Goal: Task Accomplishment & Management: Manage account settings

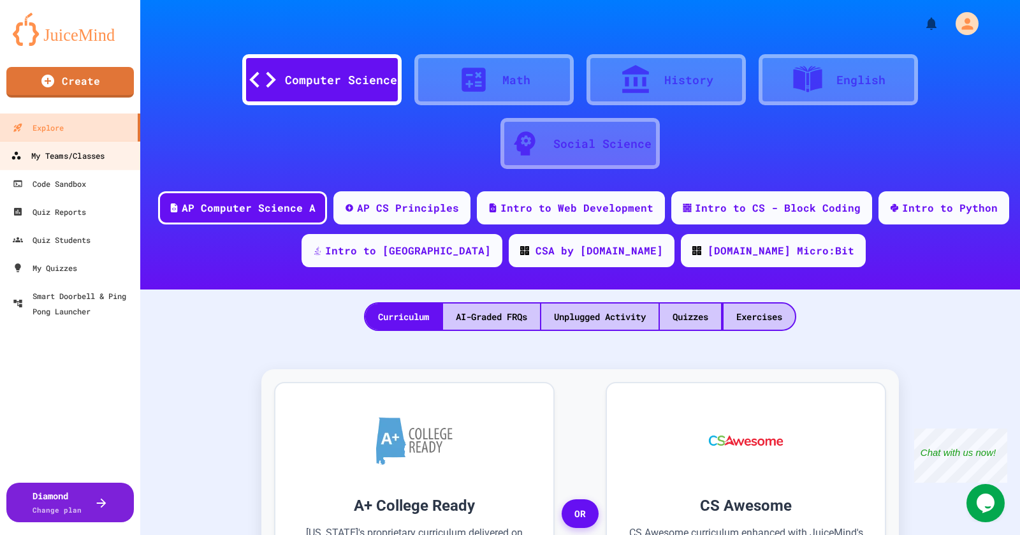
click at [70, 152] on div "My Teams/Classes" at bounding box center [58, 156] width 94 height 16
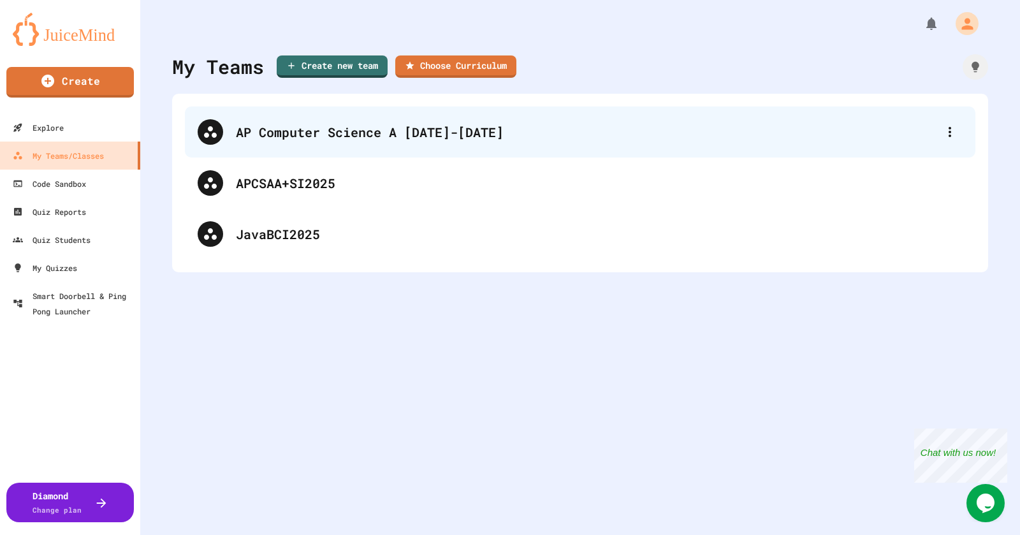
click at [249, 127] on div "AP Computer Science A [DATE]-[DATE]" at bounding box center [587, 131] width 702 height 19
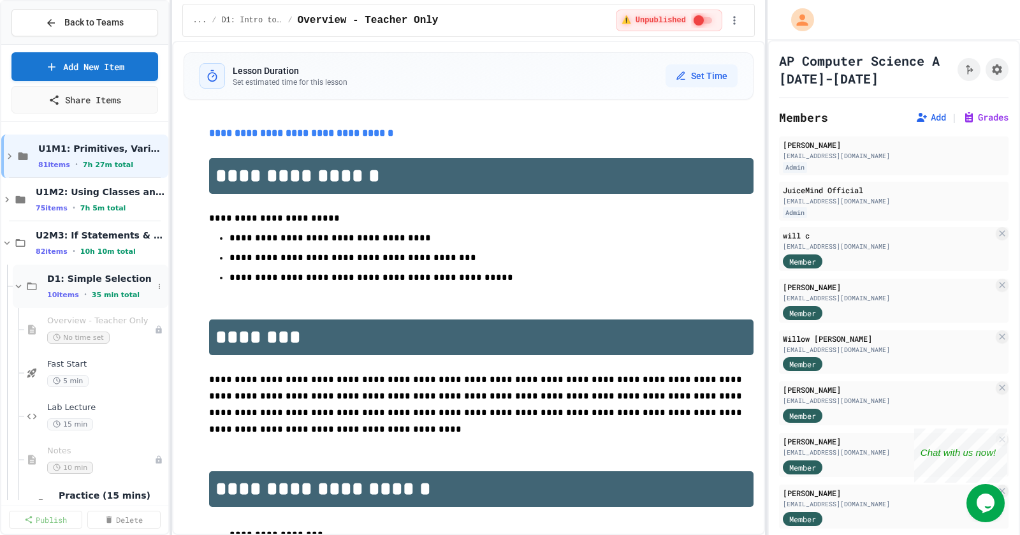
click at [17, 290] on icon at bounding box center [18, 286] width 11 height 11
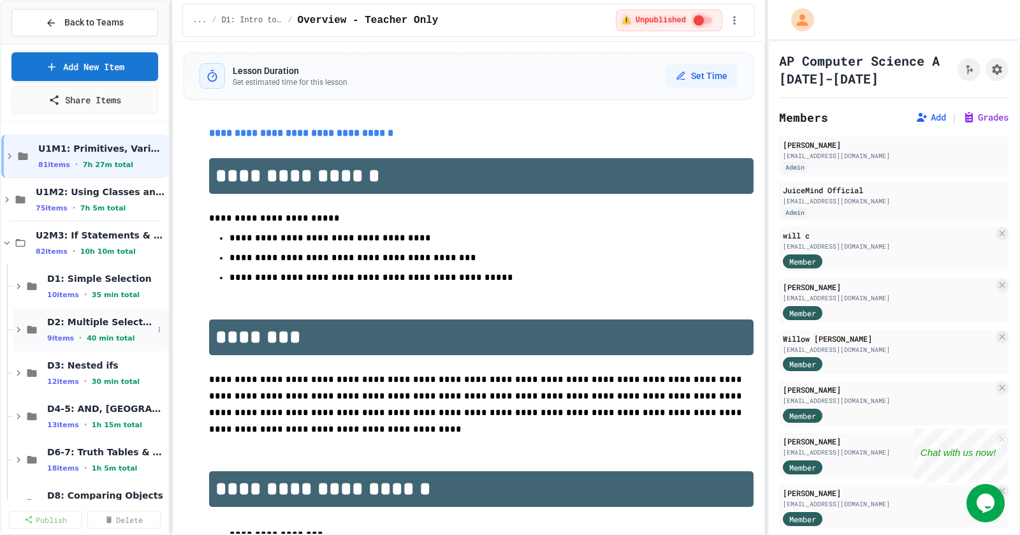
click at [17, 332] on icon at bounding box center [19, 330] width 4 height 6
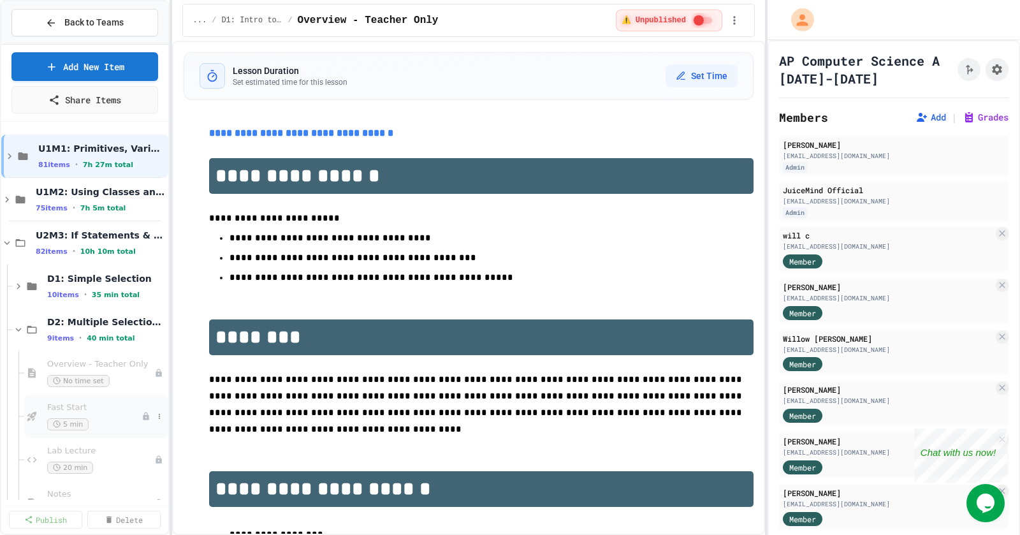
click at [68, 417] on div "Fast Start 5 min" at bounding box center [94, 416] width 94 height 28
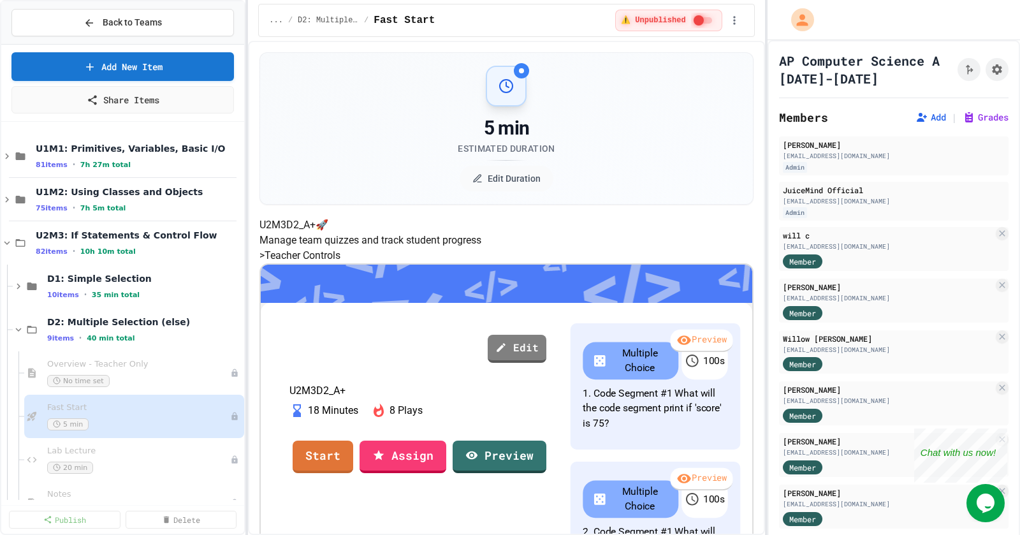
click at [251, 398] on div "Back to Teams Add New Item Share Items U1M1: Primitives, Variables, Basic I/O 8…" at bounding box center [510, 267] width 1020 height 535
click at [0, 0] on button at bounding box center [0, 0] width 0 height 0
click at [198, 490] on button "Publish" at bounding box center [210, 486] width 98 height 23
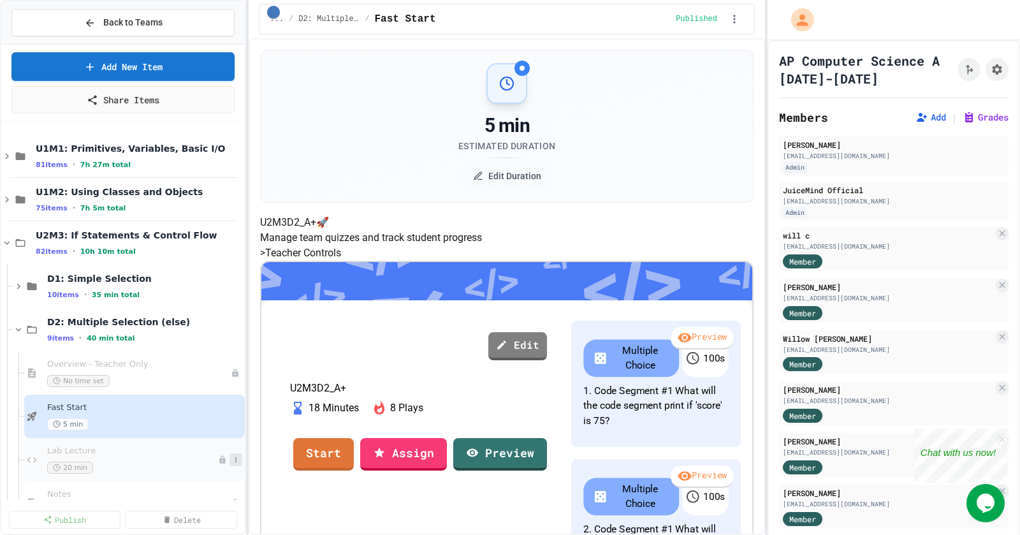
click at [237, 464] on button at bounding box center [236, 459] width 13 height 13
click at [216, 425] on button "Publish" at bounding box center [210, 427] width 98 height 23
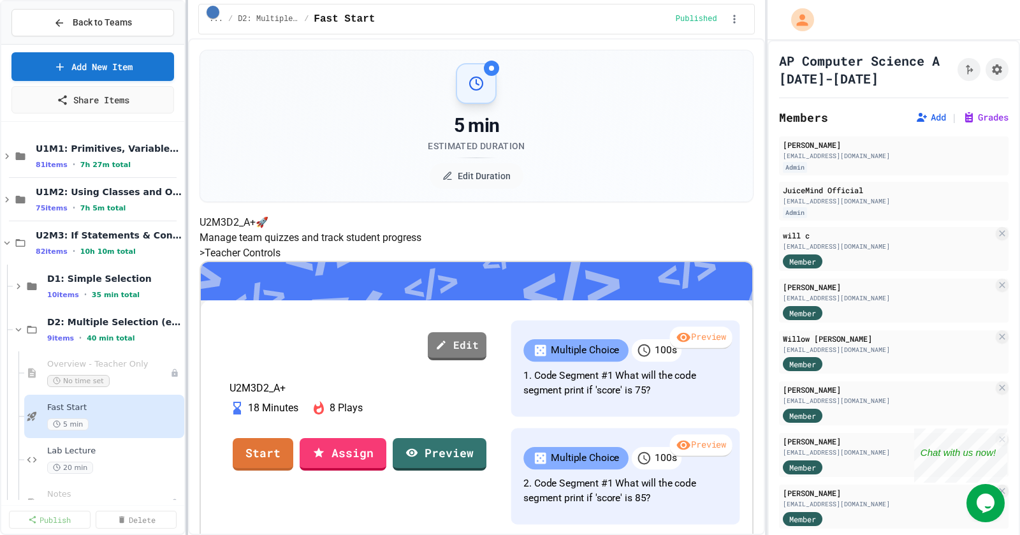
click at [186, 387] on div at bounding box center [187, 267] width 3 height 535
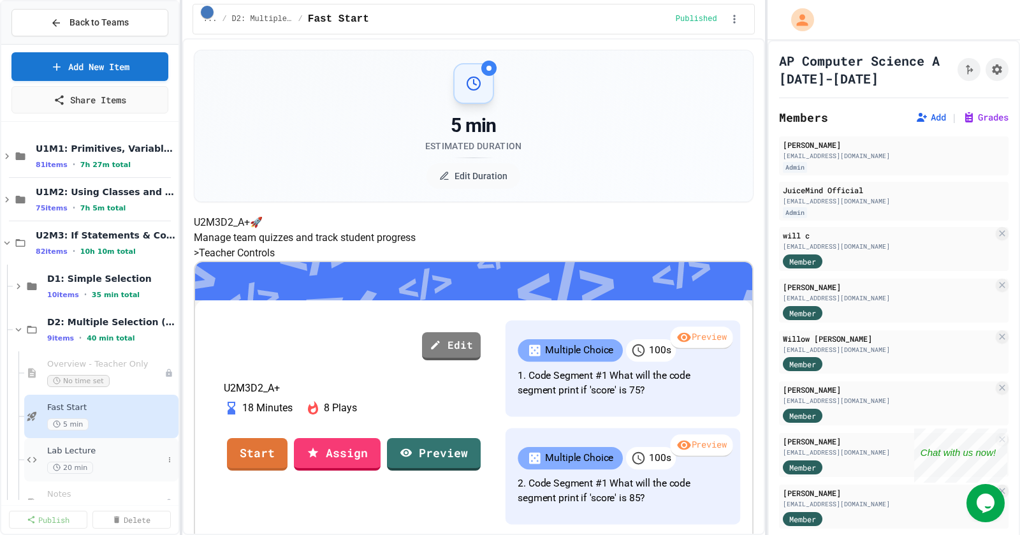
click at [63, 448] on span "Lab Lecture" at bounding box center [105, 451] width 116 height 11
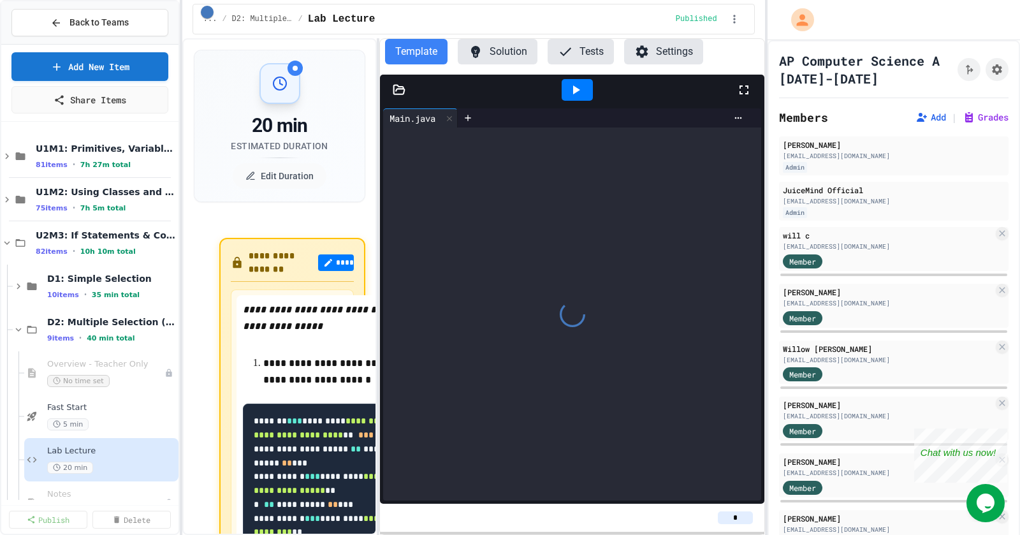
click at [63, 448] on span "Lab Lecture" at bounding box center [111, 451] width 129 height 11
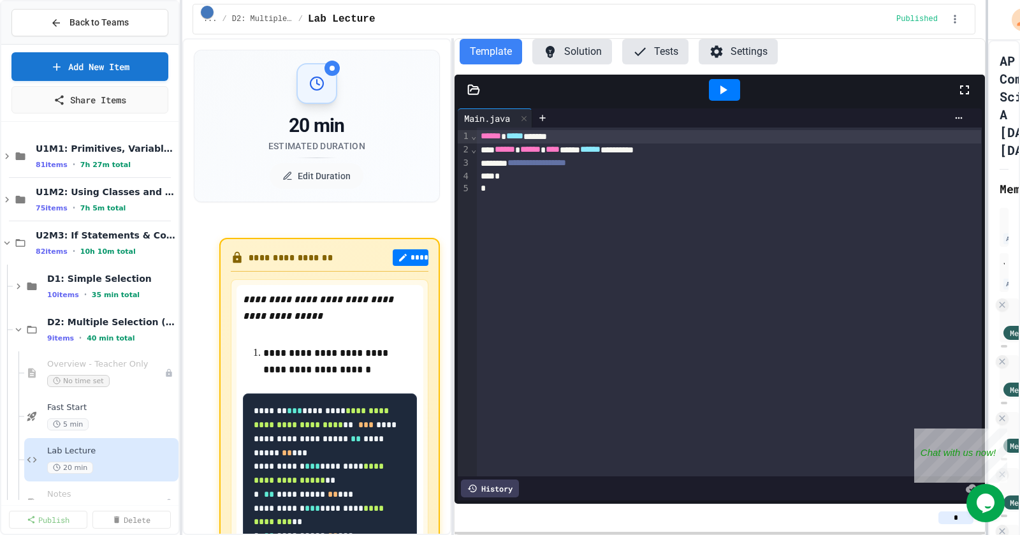
click at [989, 203] on div "**********" at bounding box center [510, 267] width 1020 height 535
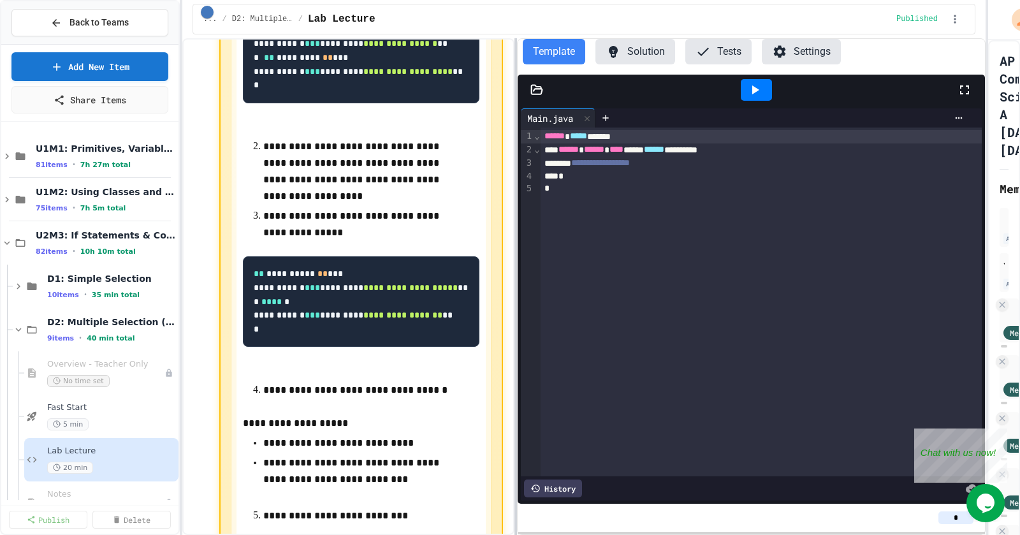
scroll to position [431, 0]
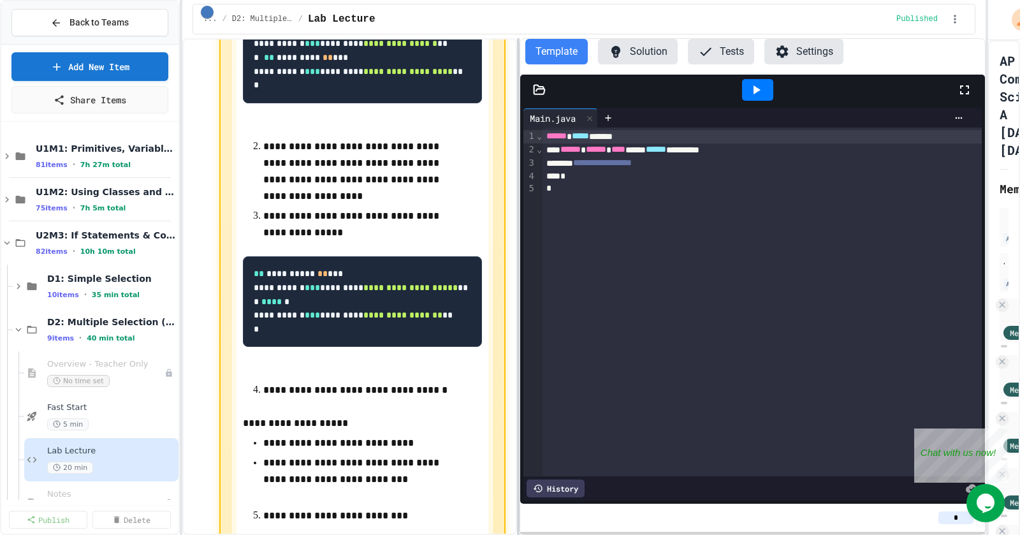
click at [520, 270] on div at bounding box center [518, 286] width 3 height 497
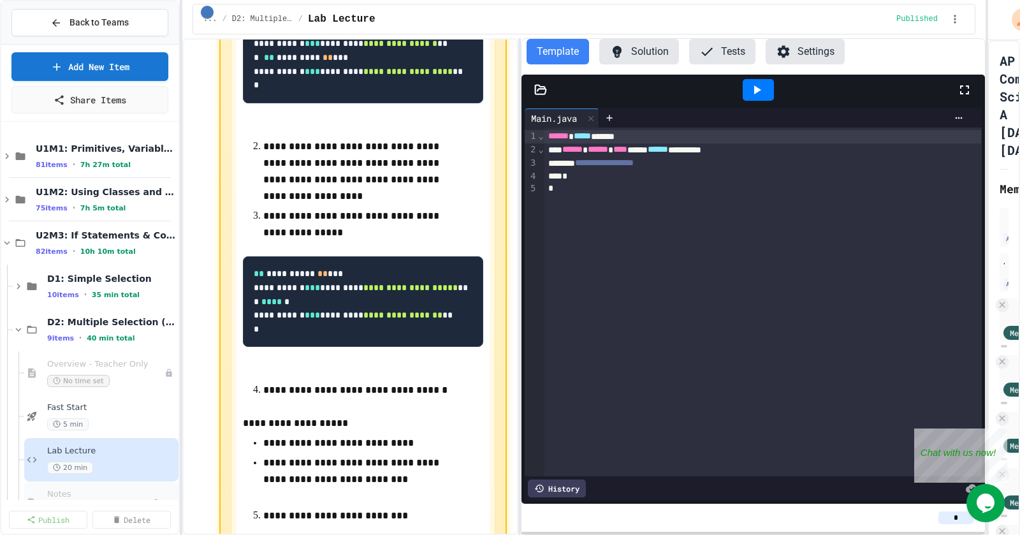
scroll to position [17, 0]
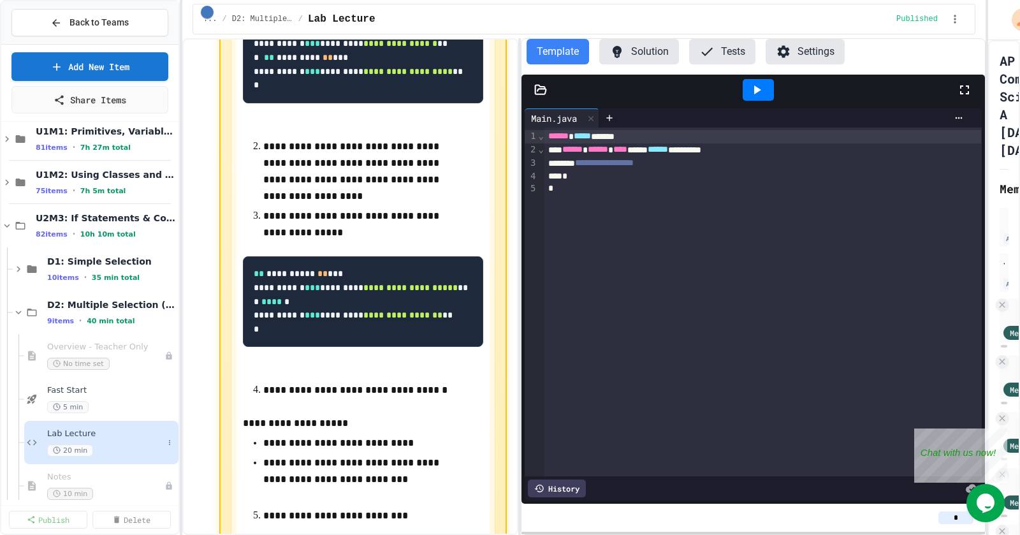
click at [140, 427] on div "Lab Lecture 20 min" at bounding box center [101, 442] width 154 height 43
click at [170, 443] on icon at bounding box center [170, 443] width 8 height 8
click at [195, 379] on div at bounding box center [510, 267] width 1020 height 535
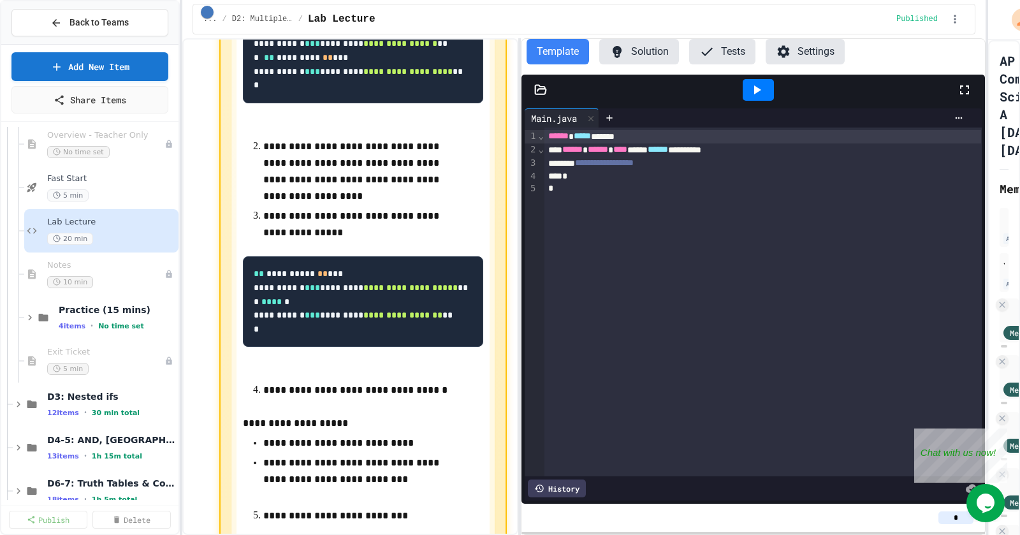
scroll to position [230, 0]
click at [168, 275] on icon at bounding box center [170, 273] width 8 height 8
click at [135, 347] on button "Publish" at bounding box center [144, 342] width 98 height 23
click at [170, 318] on icon at bounding box center [169, 316] width 1 height 5
click at [156, 381] on button "Publish All (4)" at bounding box center [137, 385] width 85 height 23
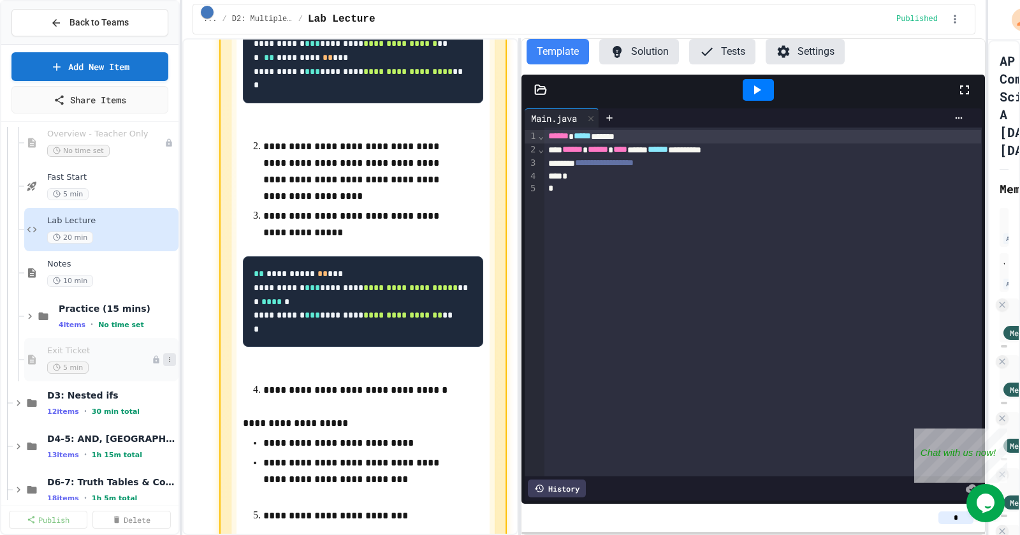
click at [167, 359] on icon at bounding box center [170, 360] width 8 height 8
click at [142, 428] on button "Publish" at bounding box center [144, 429] width 98 height 23
click at [70, 233] on span "20 min" at bounding box center [70, 238] width 46 height 12
click at [19, 406] on icon at bounding box center [18, 402] width 11 height 11
